Goal: Information Seeking & Learning: Find specific fact

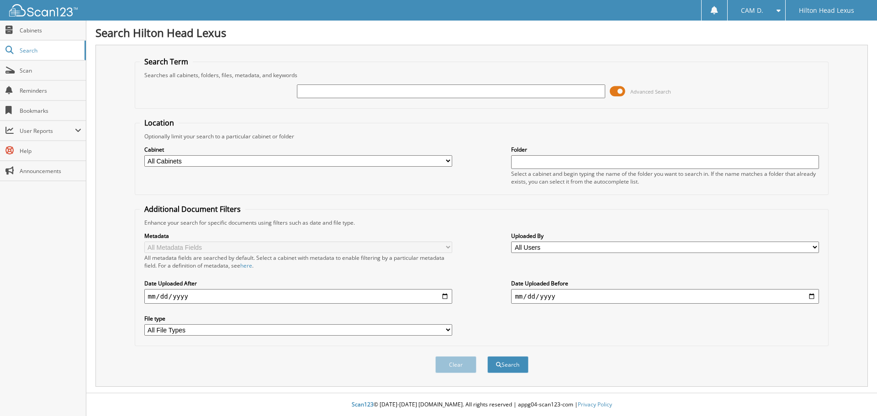
click at [473, 89] on input "text" at bounding box center [451, 92] width 308 height 14
type input "h24180"
click at [487, 356] on button "Search" at bounding box center [507, 364] width 41 height 17
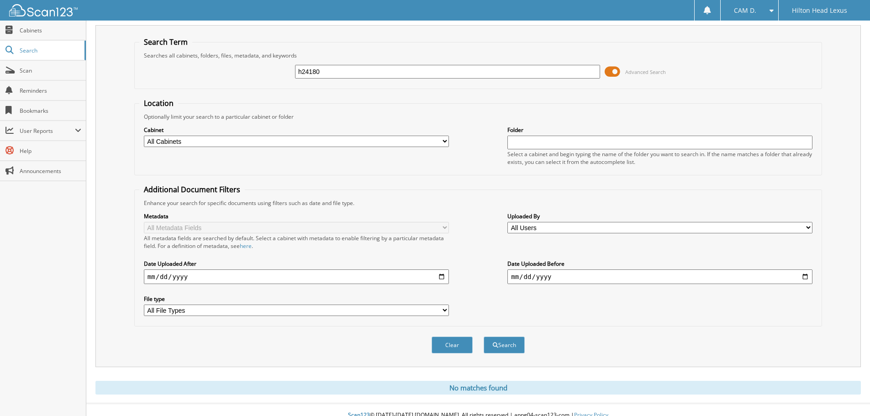
scroll to position [31, 0]
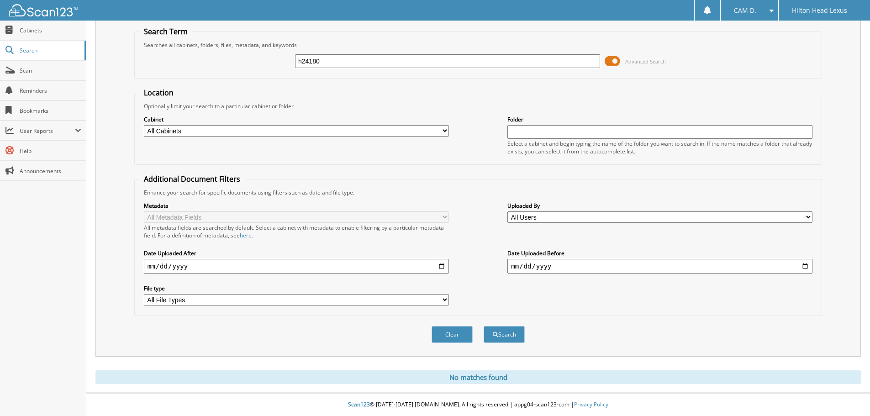
click at [407, 60] on input "h24180" at bounding box center [447, 61] width 305 height 14
paste input "R2012166"
type input "R2012166"
click at [484, 326] on button "Search" at bounding box center [504, 334] width 41 height 17
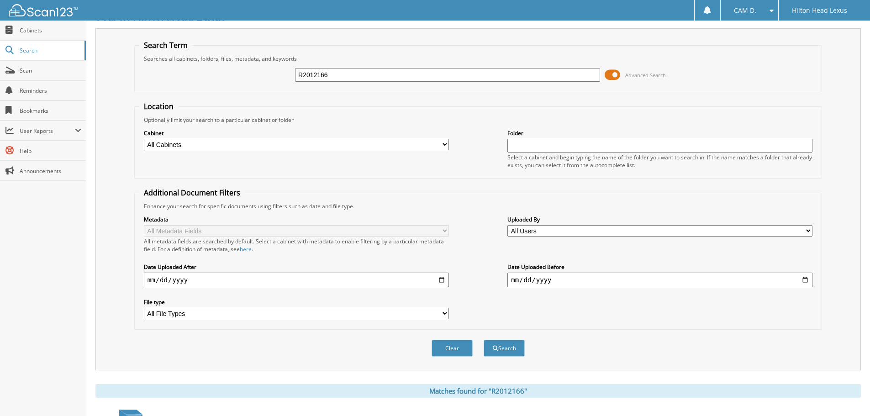
scroll to position [95, 0]
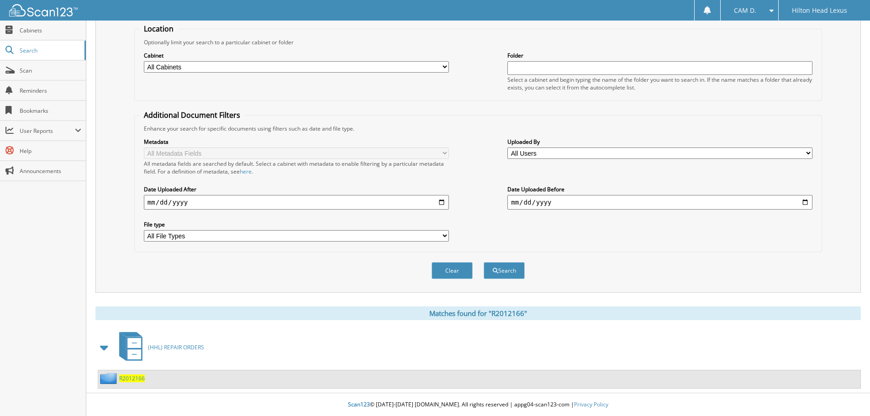
click at [130, 377] on span "R2012166" at bounding box center [132, 379] width 26 height 8
